Goal: Information Seeking & Learning: Learn about a topic

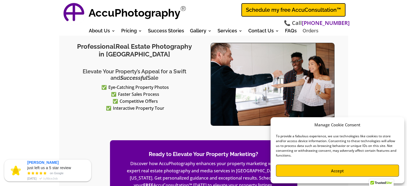
click at [309, 33] on link "Orders" at bounding box center [311, 32] width 16 height 6
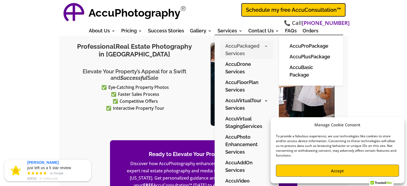
click at [237, 46] on link "AccuPackaged Services" at bounding box center [247, 50] width 54 height 18
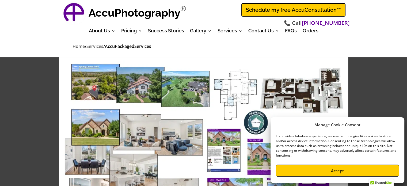
click at [346, 169] on button "Accept" at bounding box center [337, 171] width 123 height 12
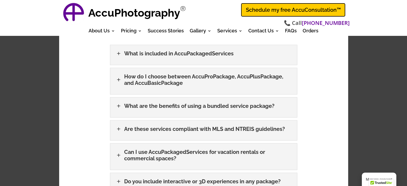
scroll to position [325, 0]
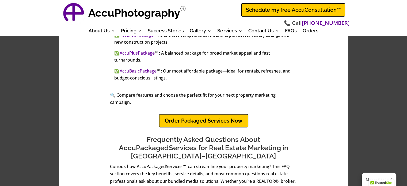
click at [199, 114] on link "Order Packaged Services Now" at bounding box center [203, 120] width 89 height 13
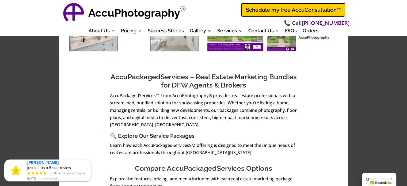
scroll to position [0, 0]
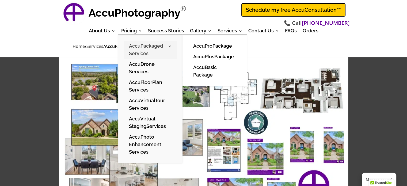
click at [132, 48] on link "AccuPackaged Services" at bounding box center [151, 50] width 54 height 18
click at [205, 55] on link "AccuPlusPackage" at bounding box center [215, 56] width 54 height 11
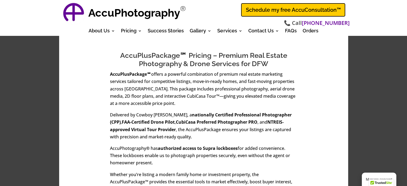
scroll to position [347, 0]
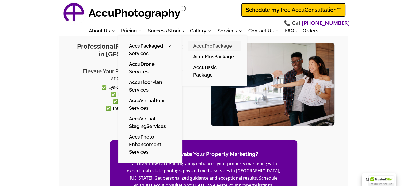
click at [209, 44] on link "AccuProPackage" at bounding box center [215, 46] width 54 height 11
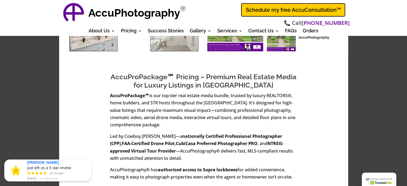
scroll to position [325, 0]
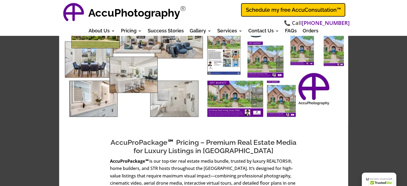
scroll to position [96, 0]
